Goal: Task Accomplishment & Management: Use online tool/utility

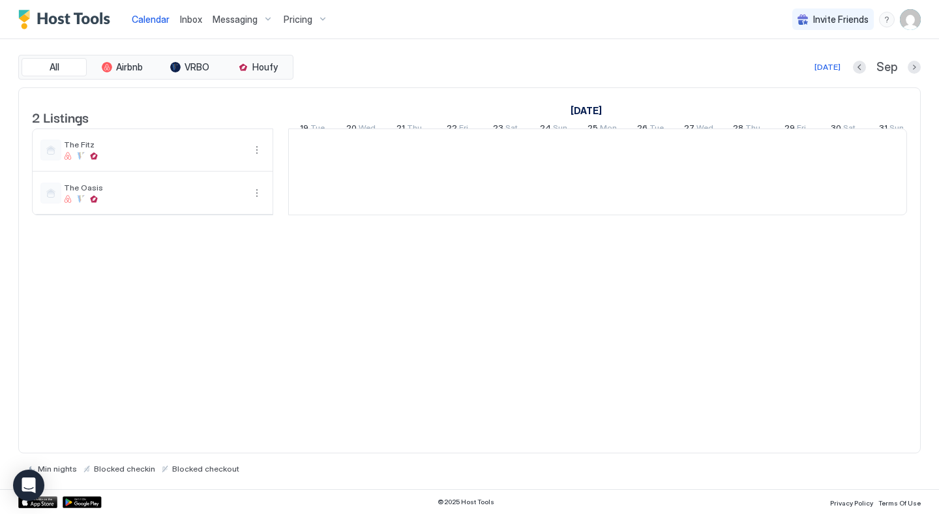
scroll to position [0, 725]
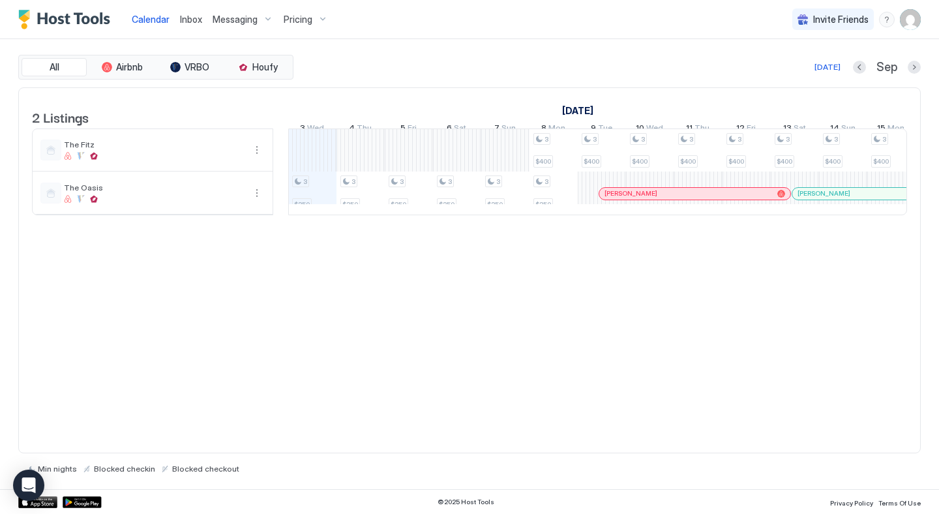
click at [197, 14] on span "Inbox" at bounding box center [191, 19] width 22 height 11
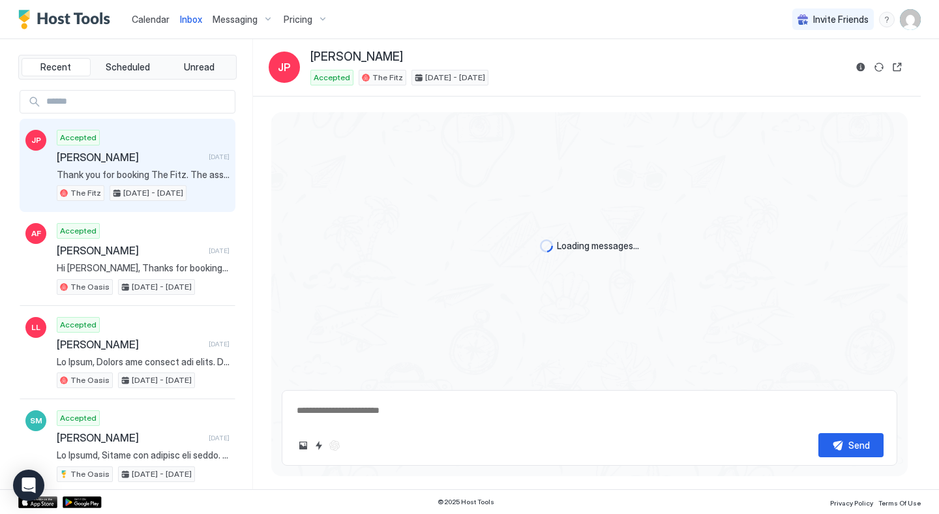
type textarea "*"
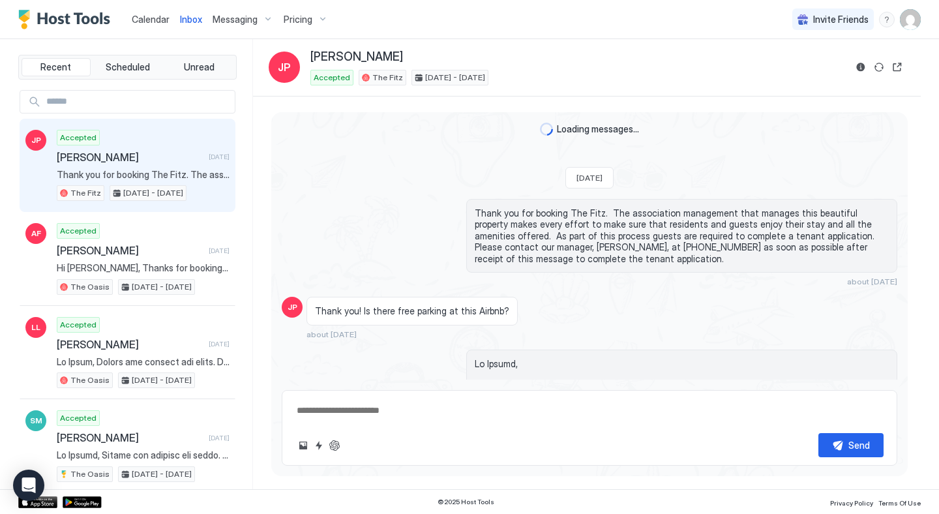
scroll to position [1672, 0]
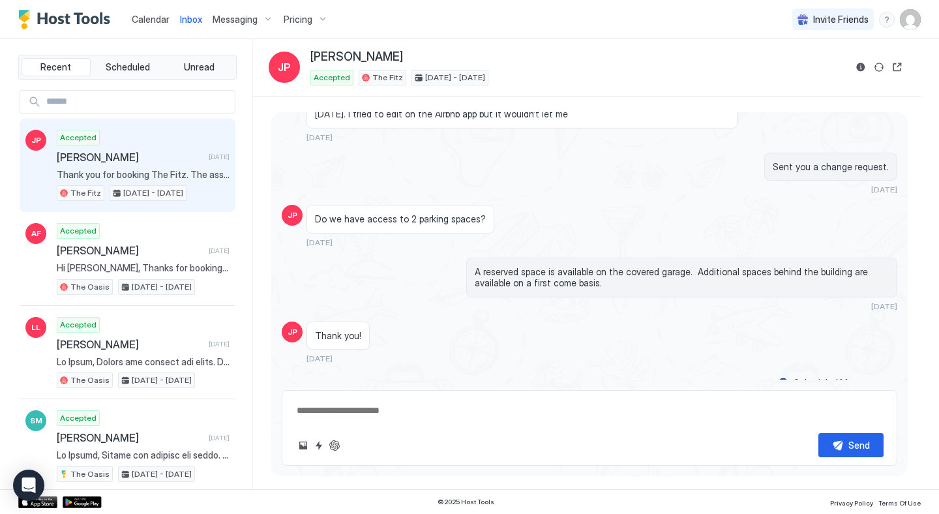
click at [150, 25] on link "Calendar" at bounding box center [151, 19] width 38 height 14
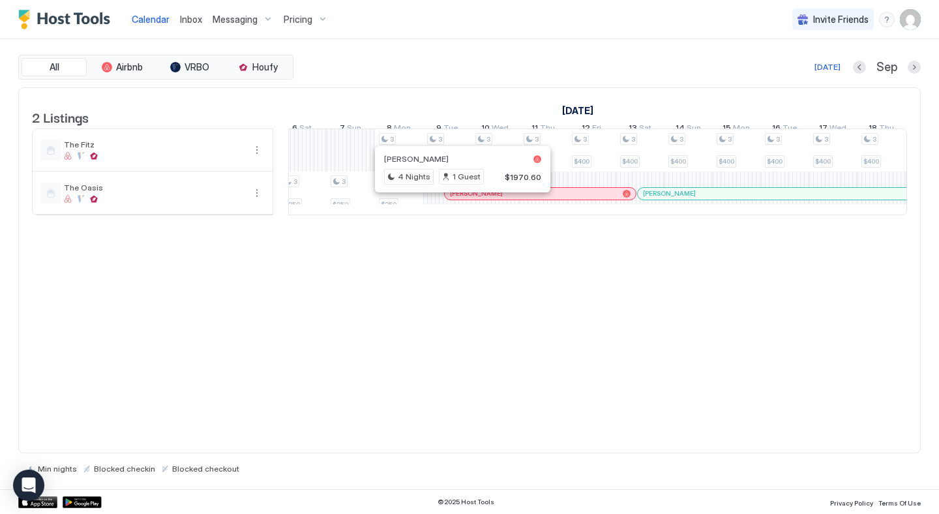
click at [458, 199] on div at bounding box center [458, 193] width 10 height 10
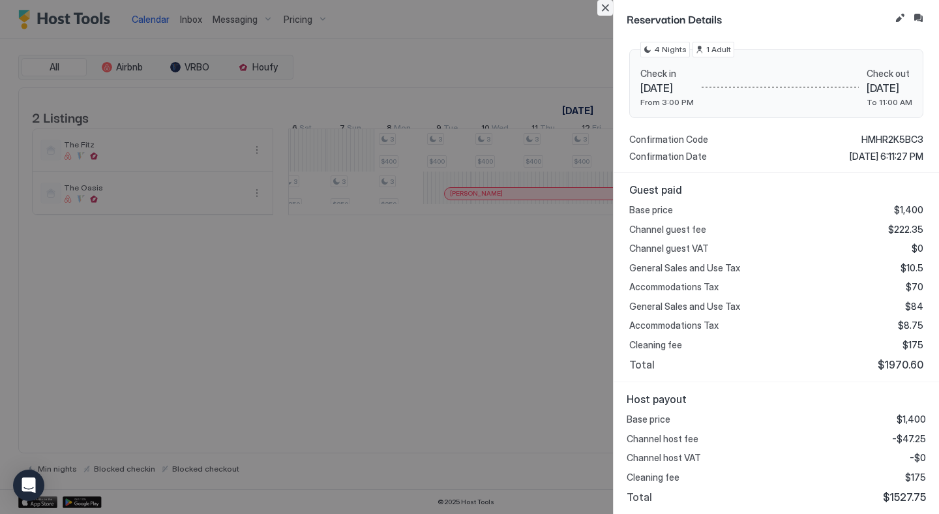
click at [607, 12] on button "Close" at bounding box center [605, 8] width 16 height 16
